Goal: Task Accomplishment & Management: Use online tool/utility

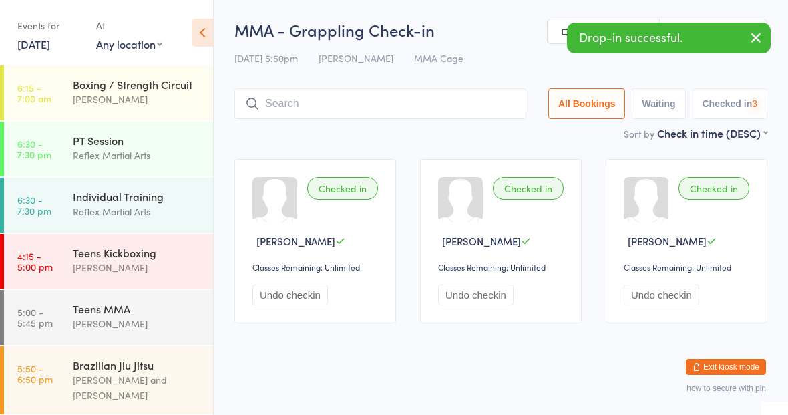
scroll to position [124, 0]
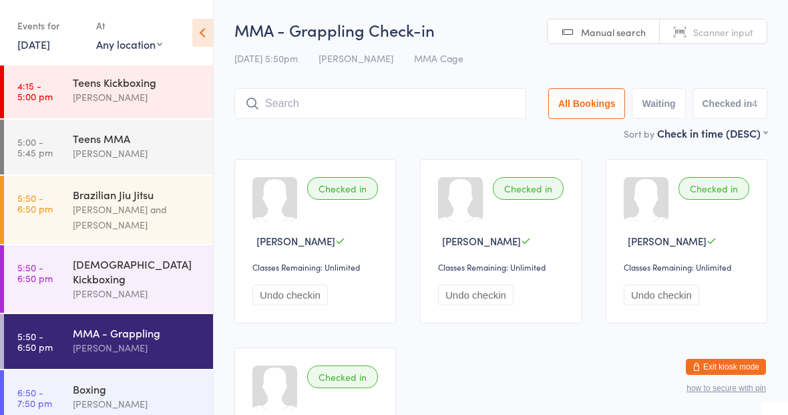
click at [136, 381] on div "Boxing" at bounding box center [137, 388] width 129 height 15
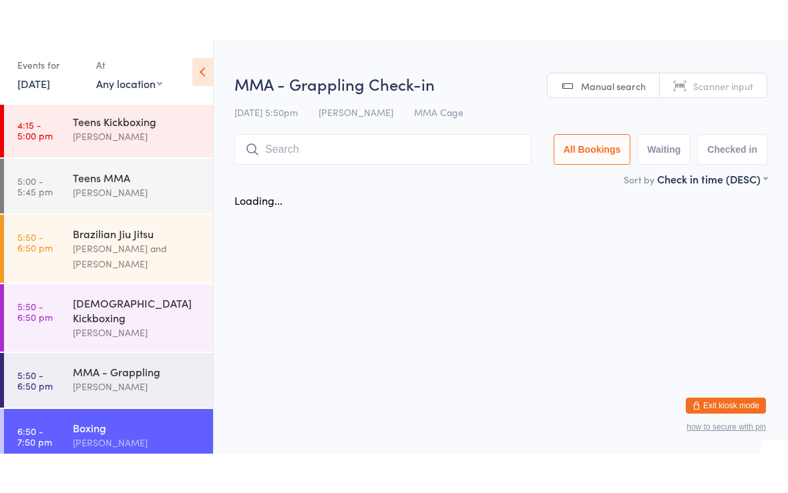
scroll to position [124, 0]
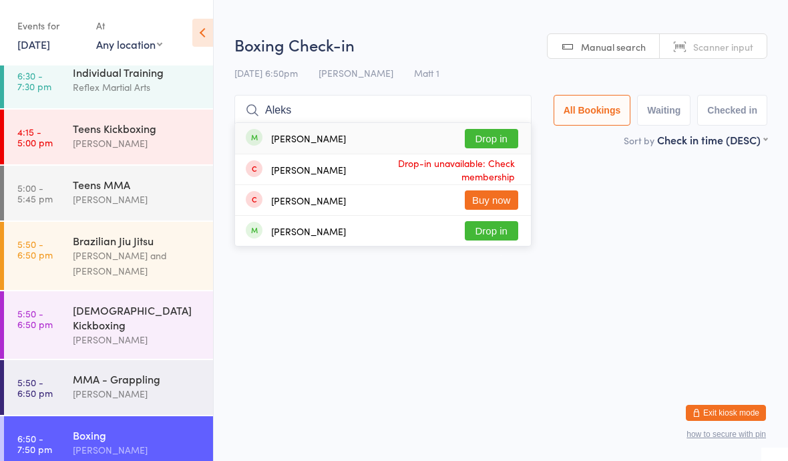
type input "Aleks"
click at [491, 135] on button "Drop in" at bounding box center [491, 138] width 53 height 19
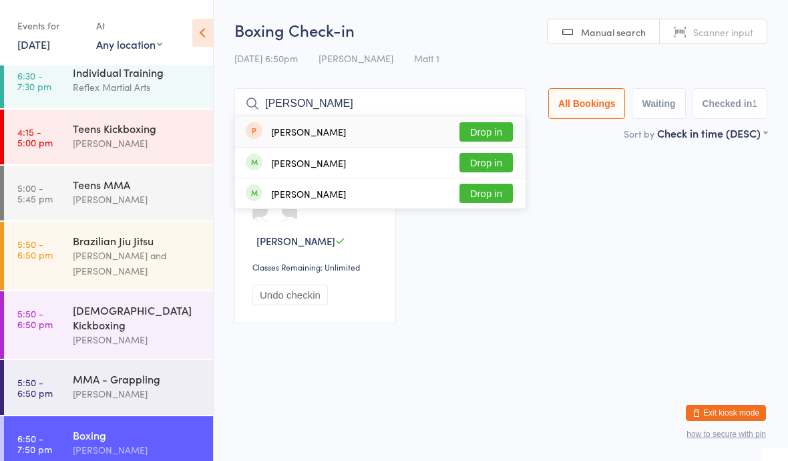
type input "[PERSON_NAME]"
click at [490, 196] on button "Drop in" at bounding box center [485, 193] width 53 height 19
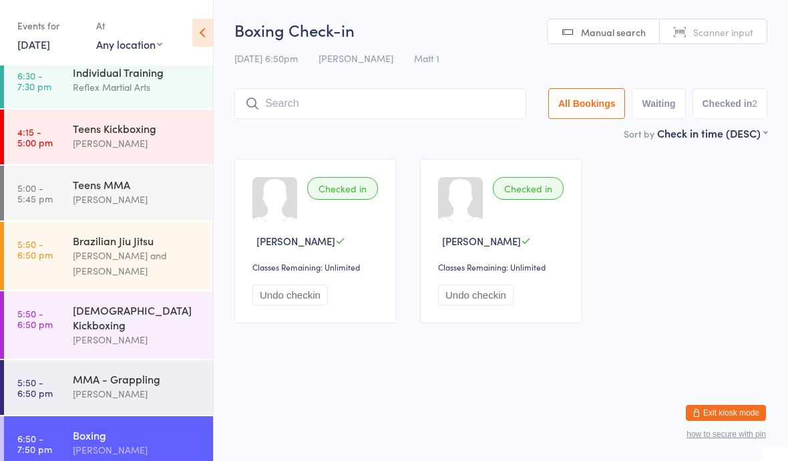
click at [111, 360] on div "MMA - Grappling [PERSON_NAME]" at bounding box center [143, 386] width 140 height 53
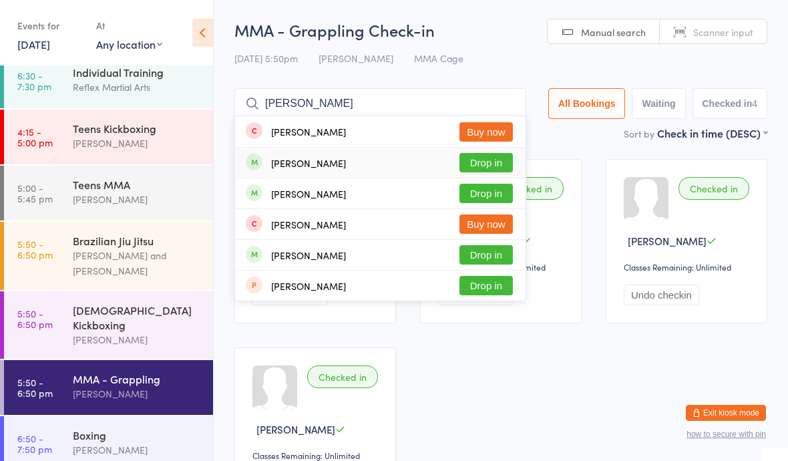
type input "[PERSON_NAME]"
click at [308, 149] on div "[PERSON_NAME] Drop in" at bounding box center [380, 163] width 290 height 30
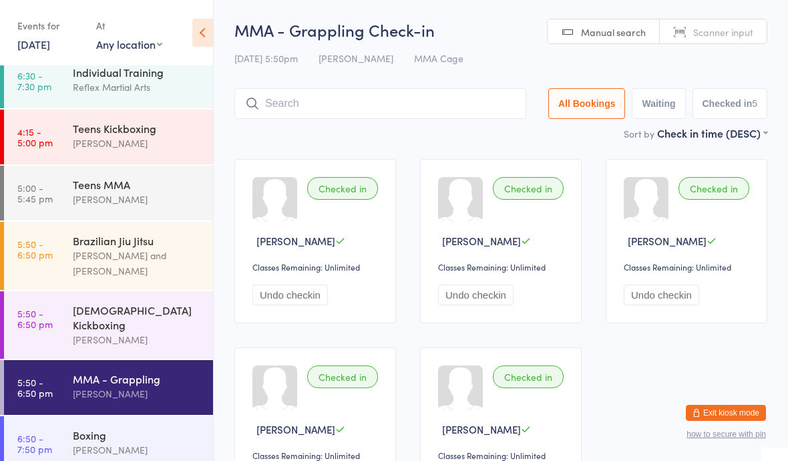
click at [51, 196] on time "5:00 - 5:45 pm" at bounding box center [34, 192] width 35 height 21
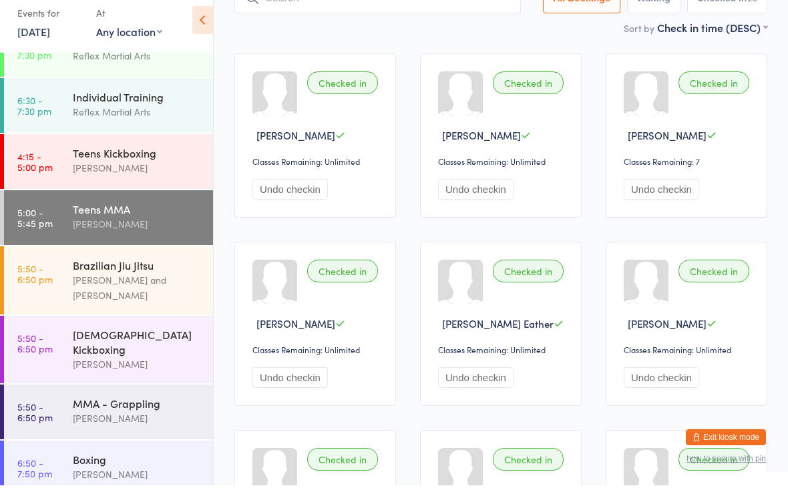
scroll to position [93, 0]
click at [65, 286] on link "5:50 - 6:50 pm Brazilian Jiu [PERSON_NAME] and [PERSON_NAME]" at bounding box center [108, 293] width 209 height 68
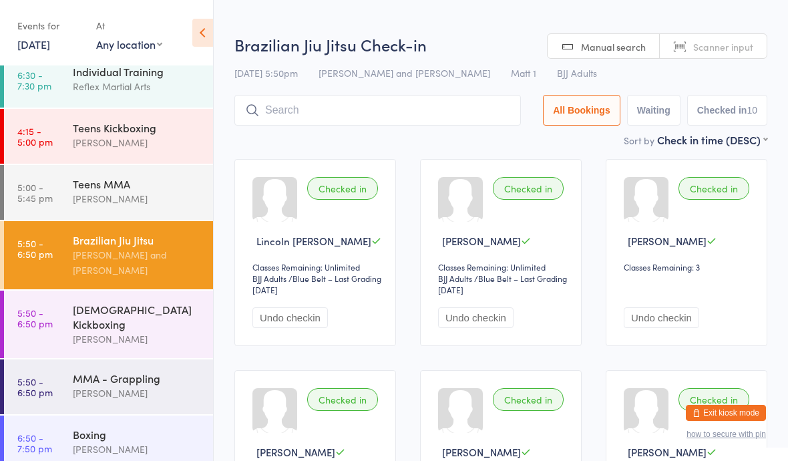
scroll to position [124, 0]
click at [58, 373] on link "5:50 - 6:50 pm MMA - Grappling [PERSON_NAME]" at bounding box center [108, 387] width 209 height 55
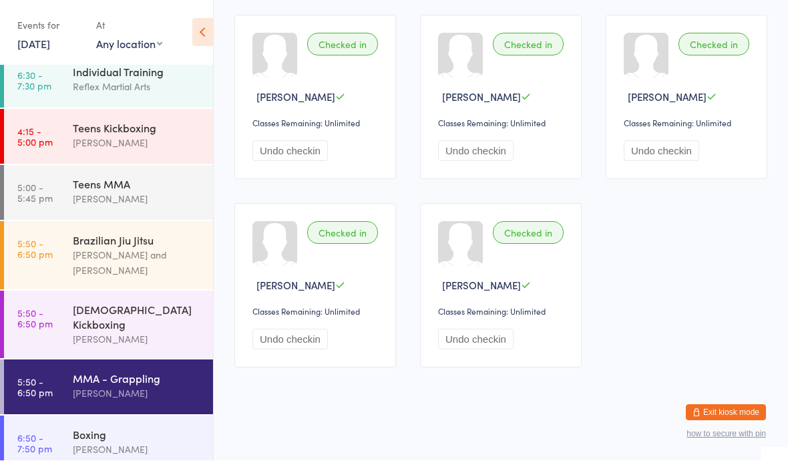
scroll to position [163, 0]
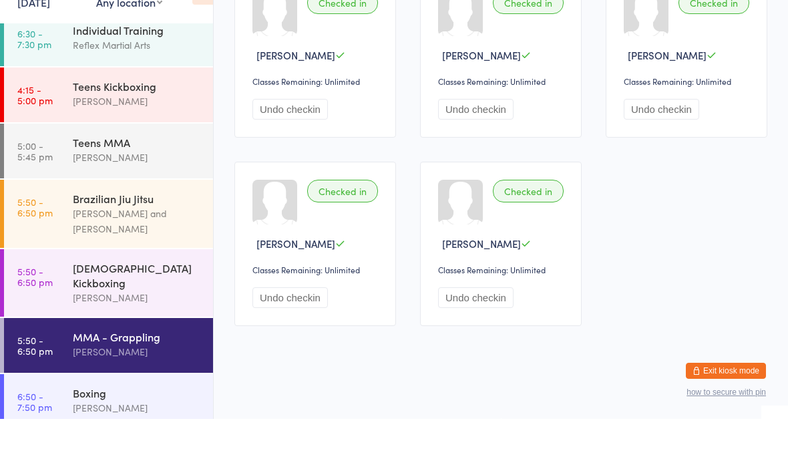
click at [106, 414] on div "[PERSON_NAME]" at bounding box center [137, 449] width 129 height 15
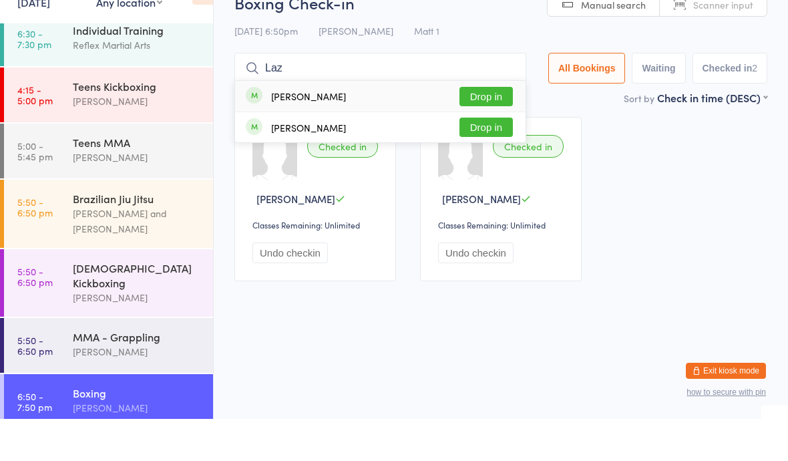
type input "Laz"
click at [474, 129] on button "Drop in" at bounding box center [485, 138] width 53 height 19
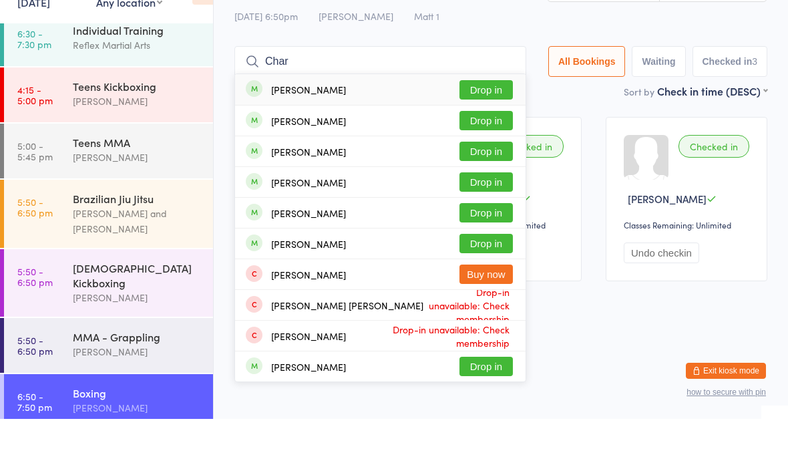
type input "Char"
click at [484, 122] on button "Drop in" at bounding box center [485, 131] width 53 height 19
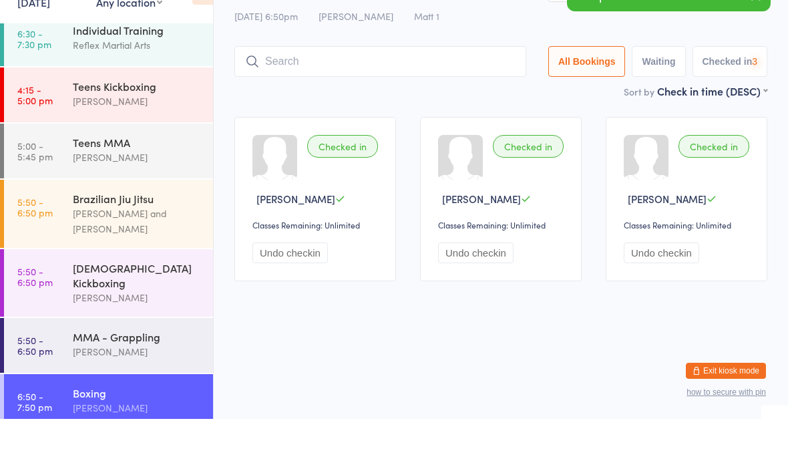
scroll to position [29, 0]
